Goal: Information Seeking & Learning: Find specific page/section

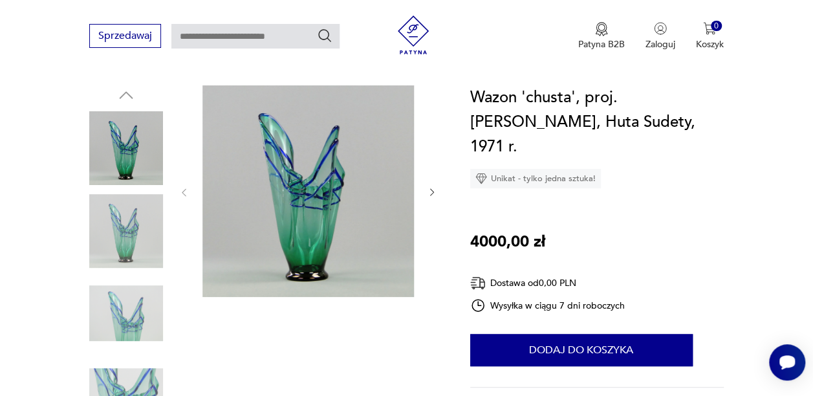
scroll to position [131, 0]
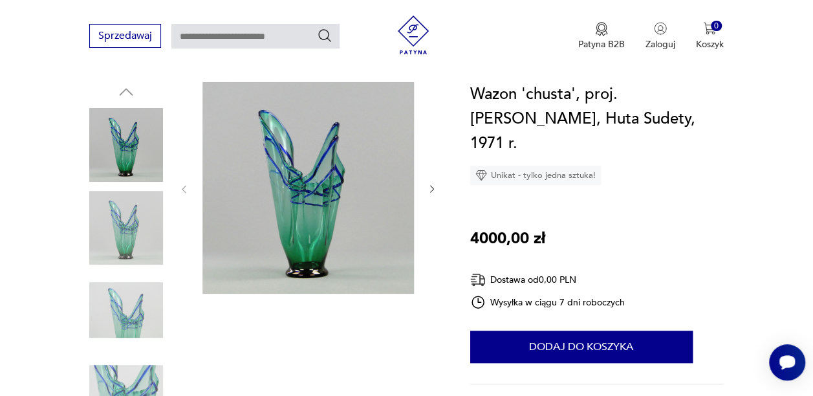
click at [144, 305] on img at bounding box center [126, 310] width 74 height 74
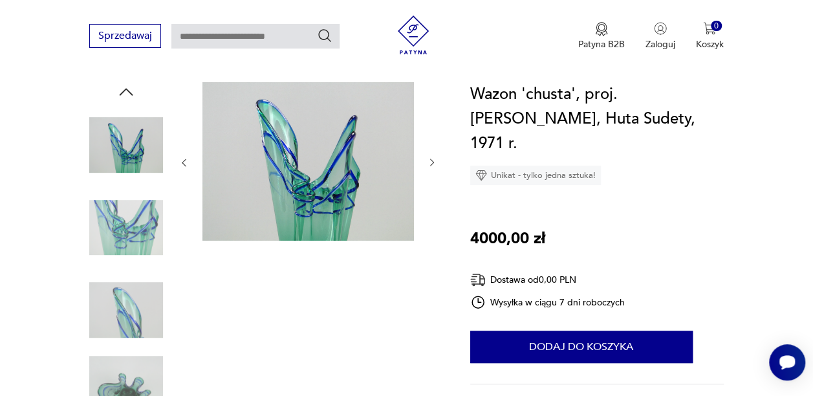
click at [104, 345] on img at bounding box center [126, 310] width 74 height 74
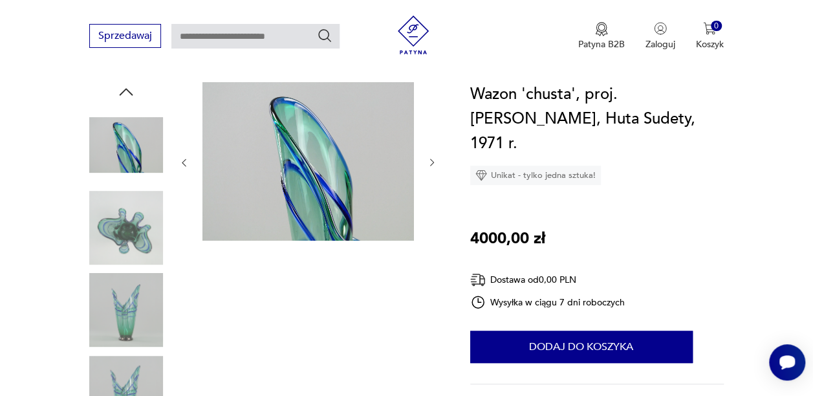
click at [138, 234] on img at bounding box center [126, 228] width 74 height 74
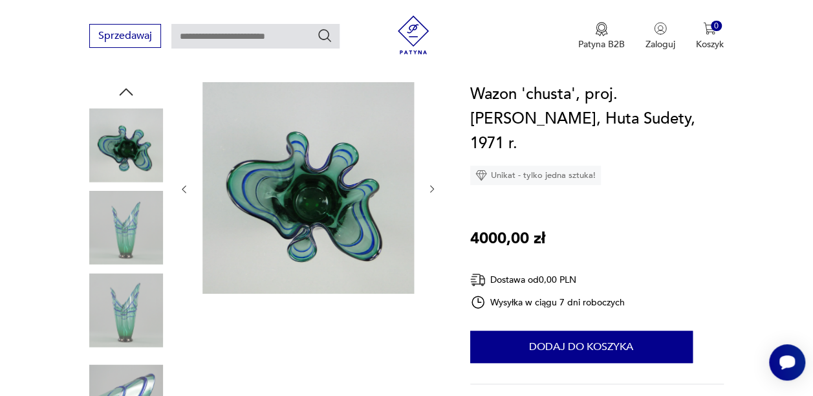
click at [129, 376] on img at bounding box center [126, 393] width 74 height 74
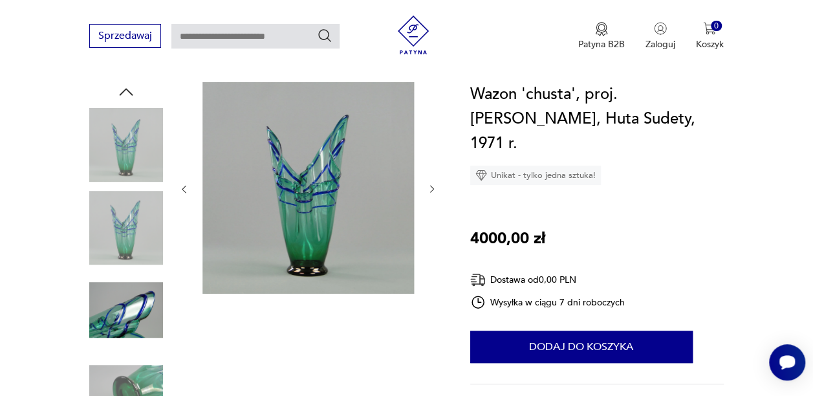
click at [198, 42] on input "text" at bounding box center [255, 36] width 168 height 25
type input "*********"
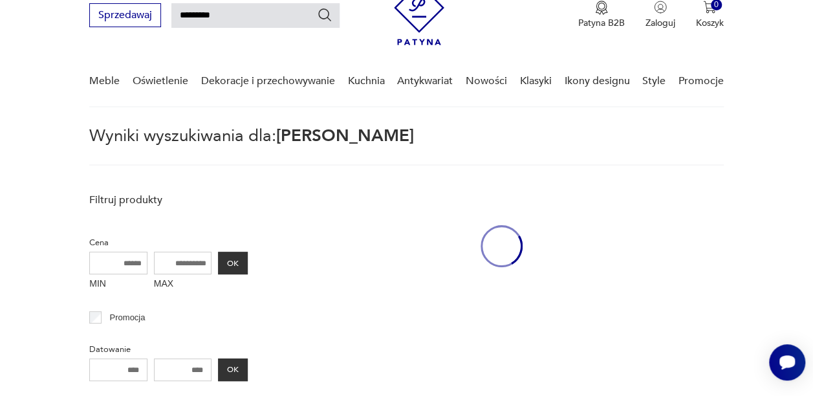
scroll to position [47, 0]
